Goal: Task Accomplishment & Management: Use online tool/utility

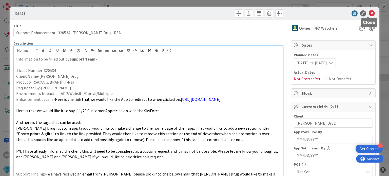
scroll to position [382, 0]
click at [368, 13] on icon at bounding box center [371, 13] width 6 height 6
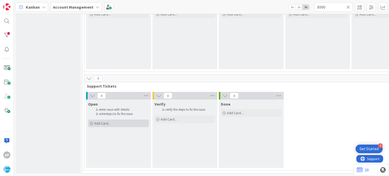
click at [119, 120] on div "Add Card..." at bounding box center [118, 123] width 61 height 8
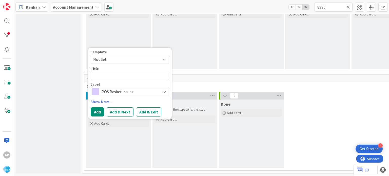
click at [111, 58] on span "Not Set" at bounding box center [124, 59] width 63 height 7
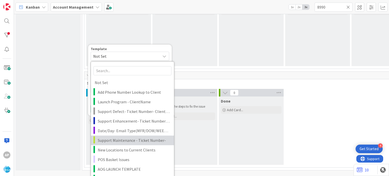
click at [128, 138] on span "Support Maintenance - Ticket Number-" at bounding box center [134, 140] width 72 height 7
type textarea "x"
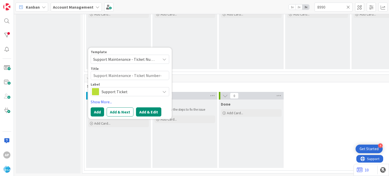
click at [149, 109] on button "Add & Edit" at bounding box center [148, 111] width 25 height 9
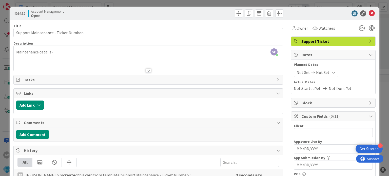
click at [146, 70] on div at bounding box center [149, 71] width 6 height 4
